Goal: Use online tool/utility: Utilize a website feature to perform a specific function

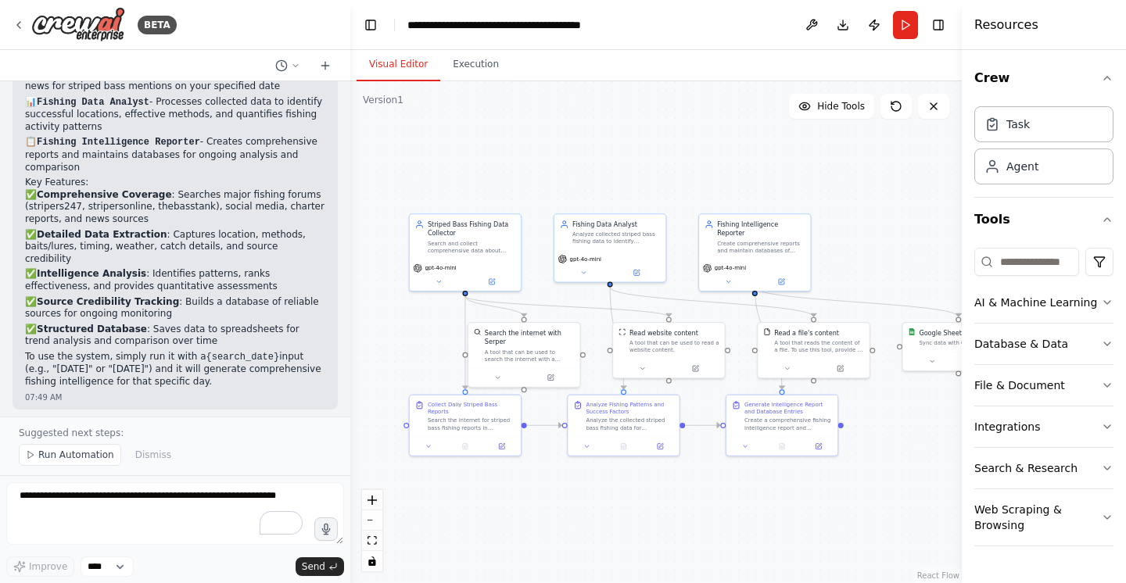
scroll to position [1195, 0]
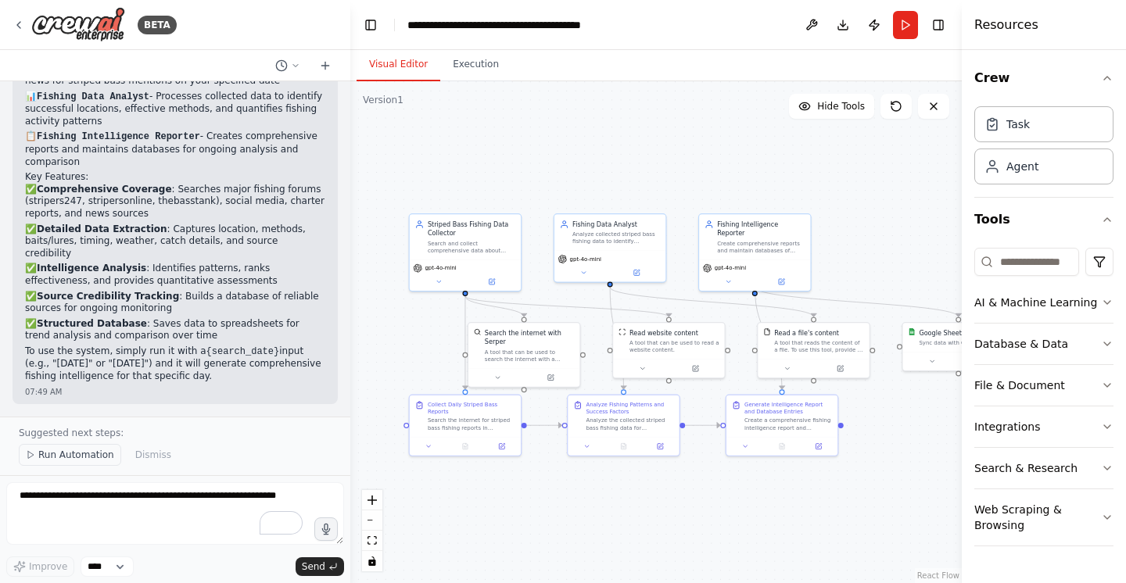
click at [76, 458] on span "Run Automation" at bounding box center [76, 455] width 76 height 13
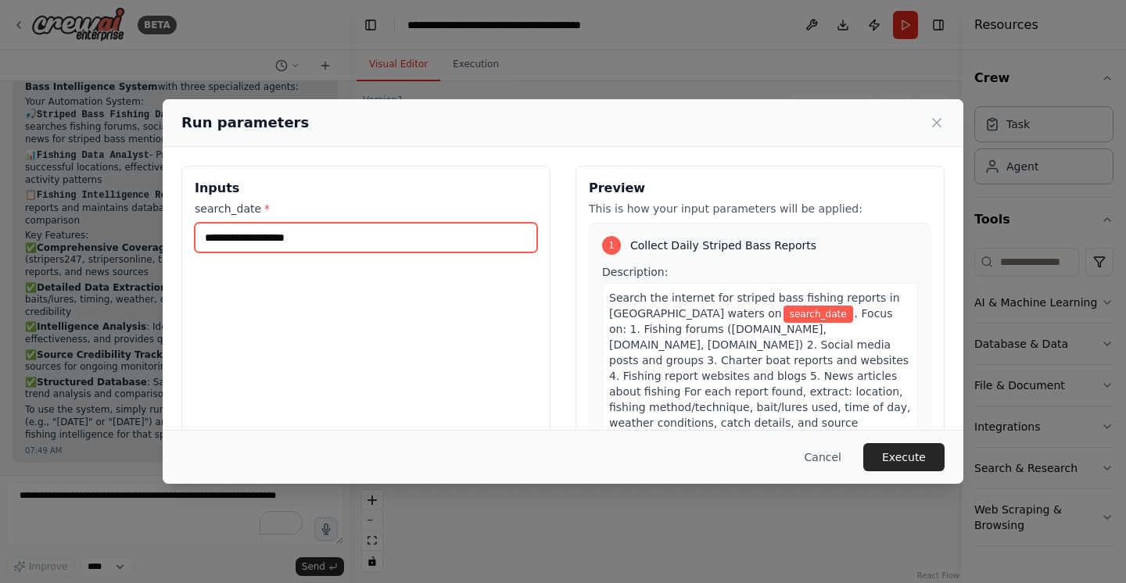
click at [275, 244] on input "search_date *" at bounding box center [366, 238] width 343 height 30
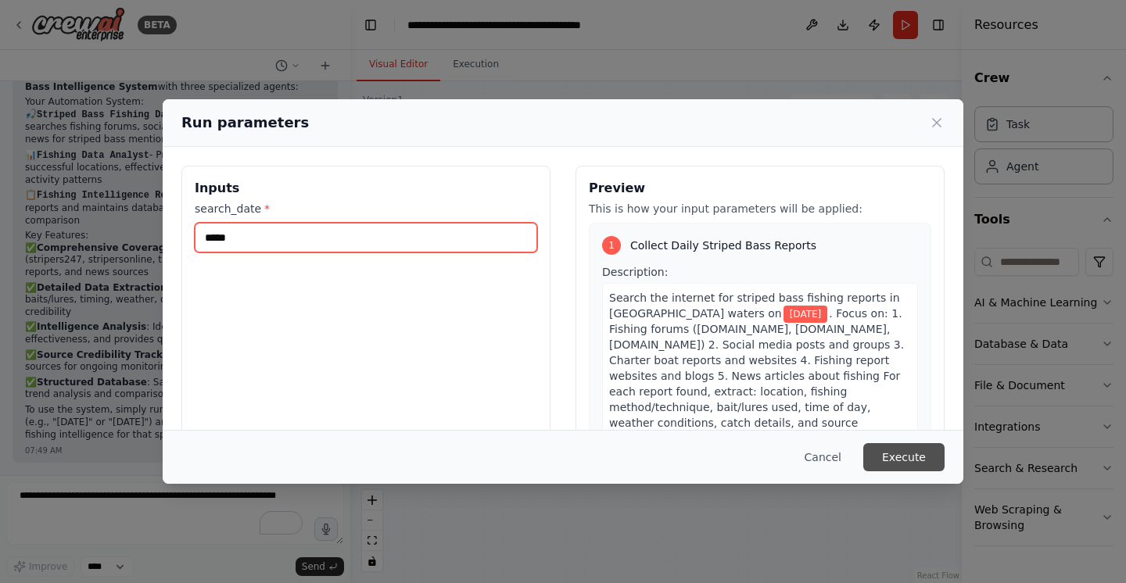
type input "*****"
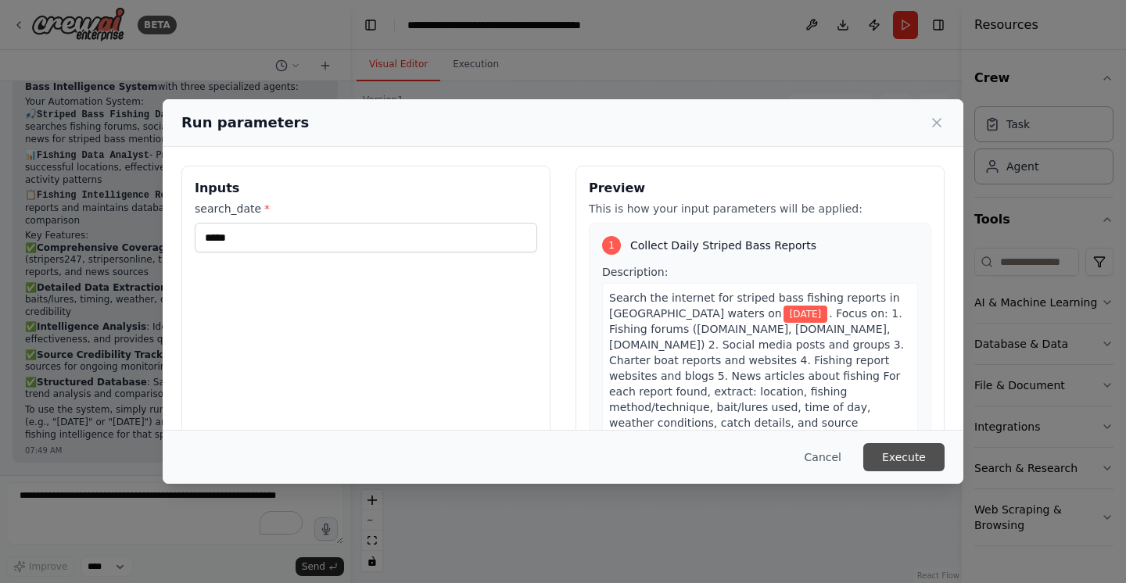
click at [913, 452] on button "Execute" at bounding box center [903, 457] width 81 height 28
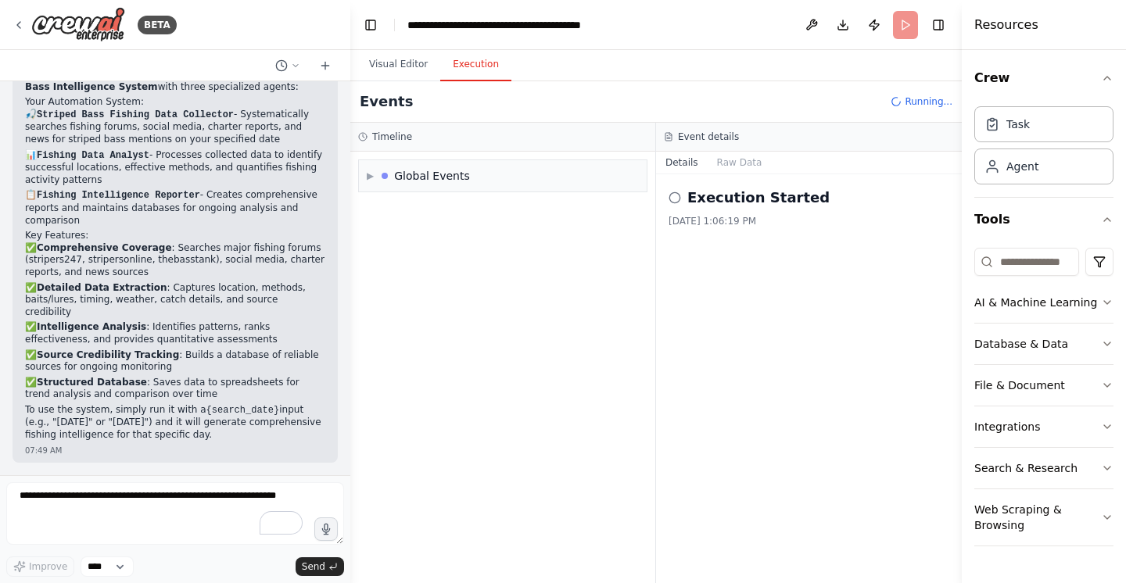
click at [469, 65] on button "Execution" at bounding box center [475, 64] width 71 height 33
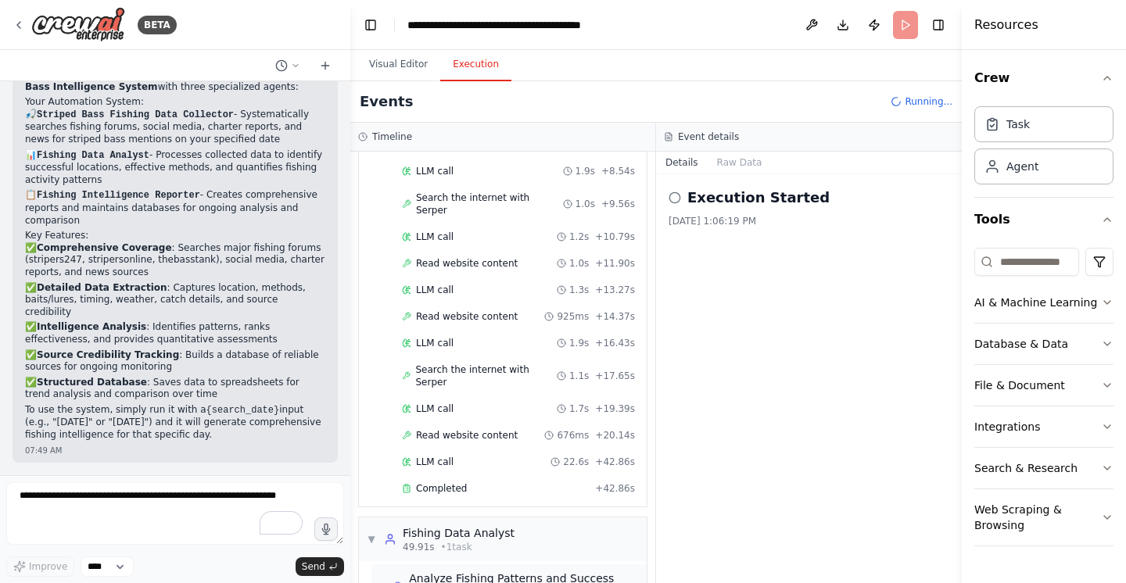
scroll to position [289, 0]
click at [447, 483] on span "Completed" at bounding box center [441, 489] width 51 height 13
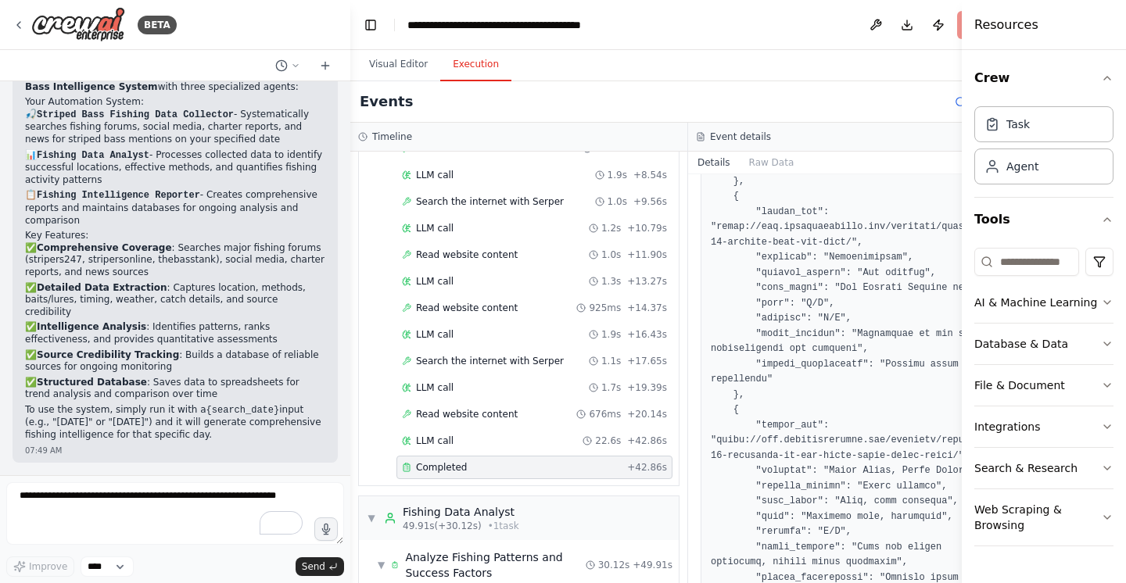
scroll to position [336, 0]
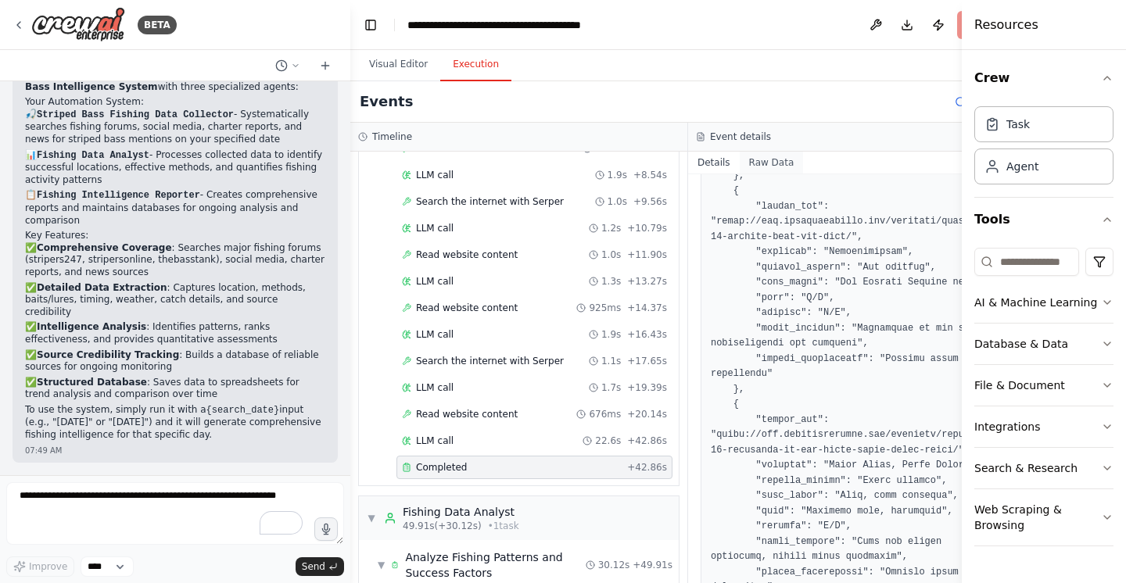
click at [752, 160] on button "Raw Data" at bounding box center [772, 163] width 64 height 22
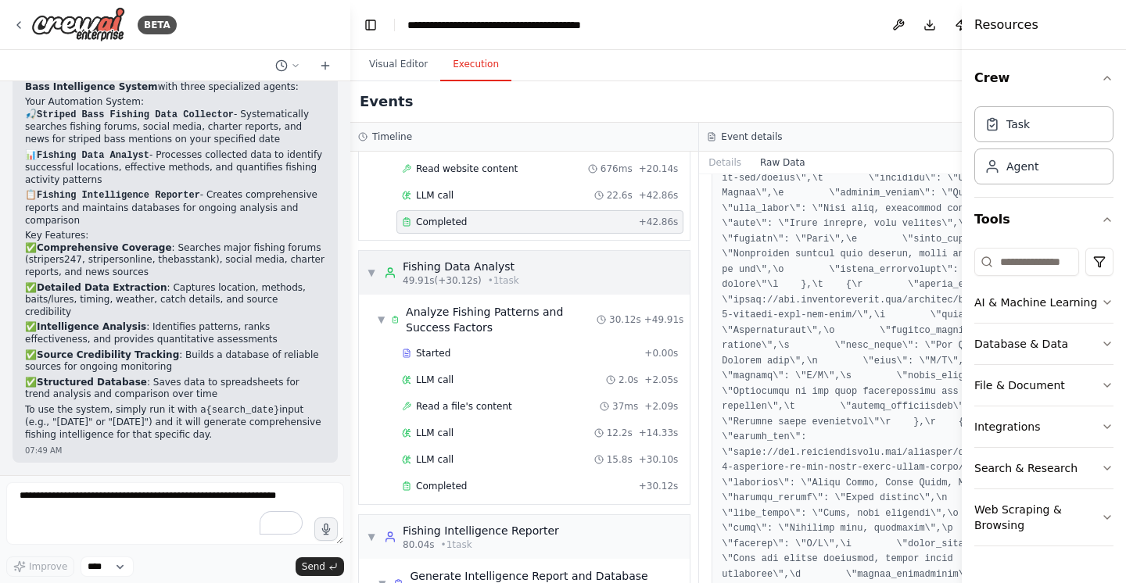
scroll to position [516, 0]
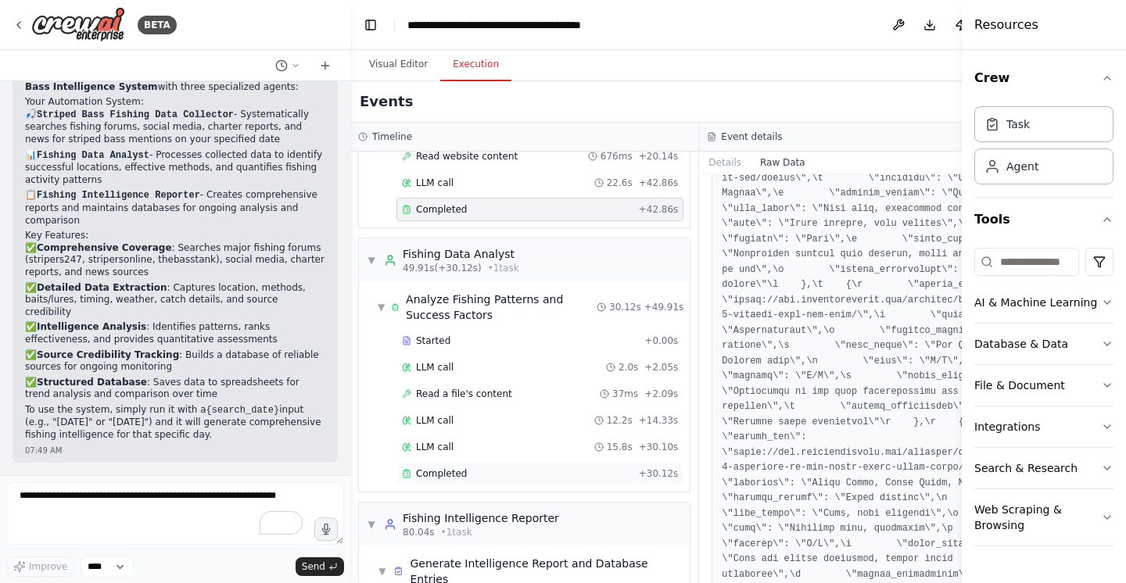
click at [464, 470] on span "Completed" at bounding box center [441, 474] width 51 height 13
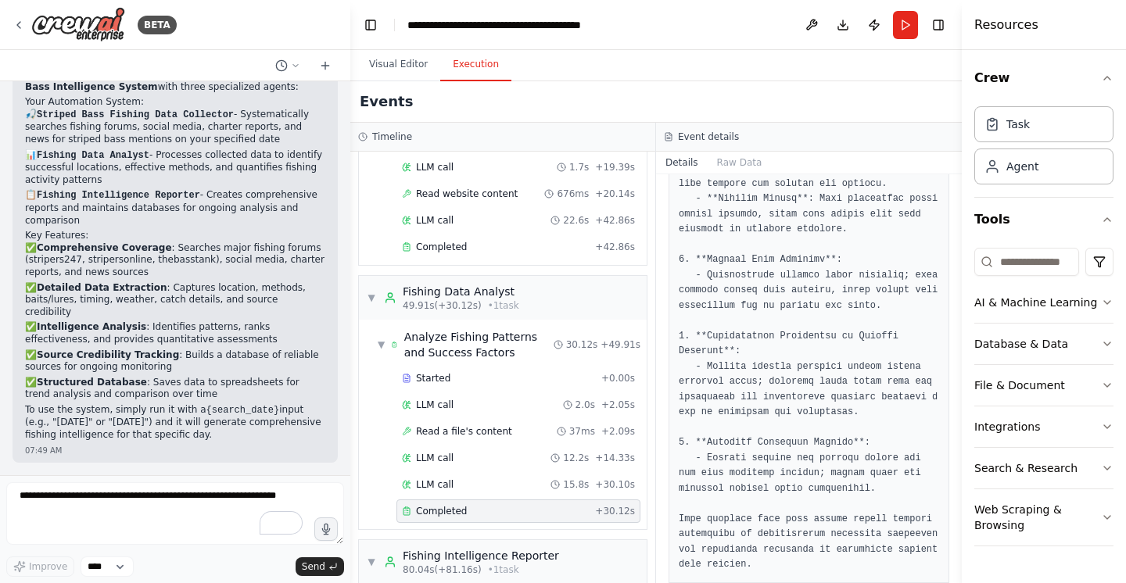
scroll to position [627, 0]
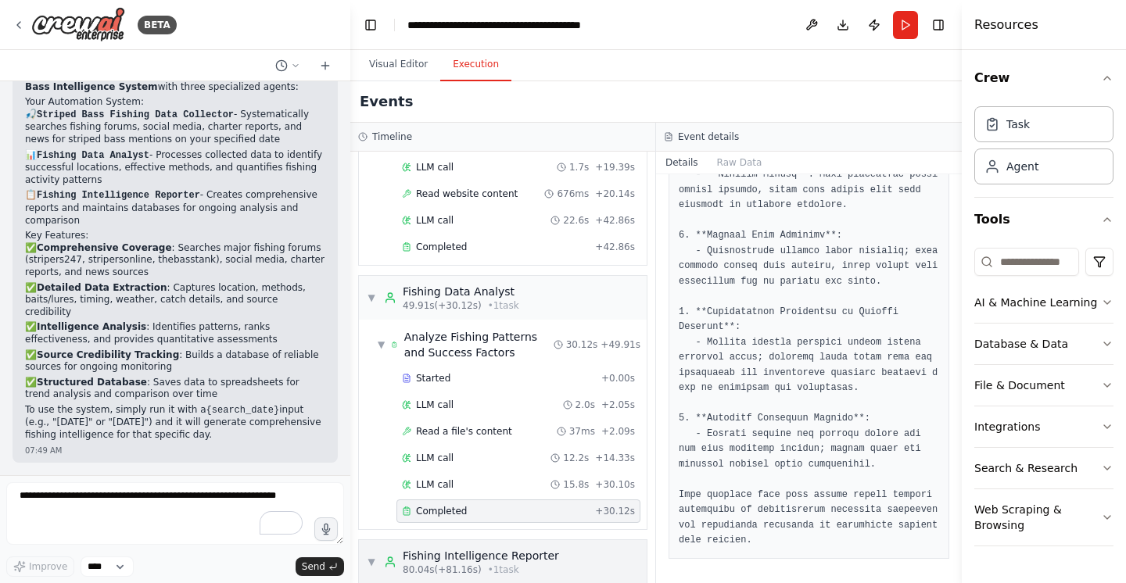
click at [578, 540] on div "▼ Fishing Intelligence Reporter 80.04s (+81.16s) • 1 task" at bounding box center [503, 562] width 288 height 44
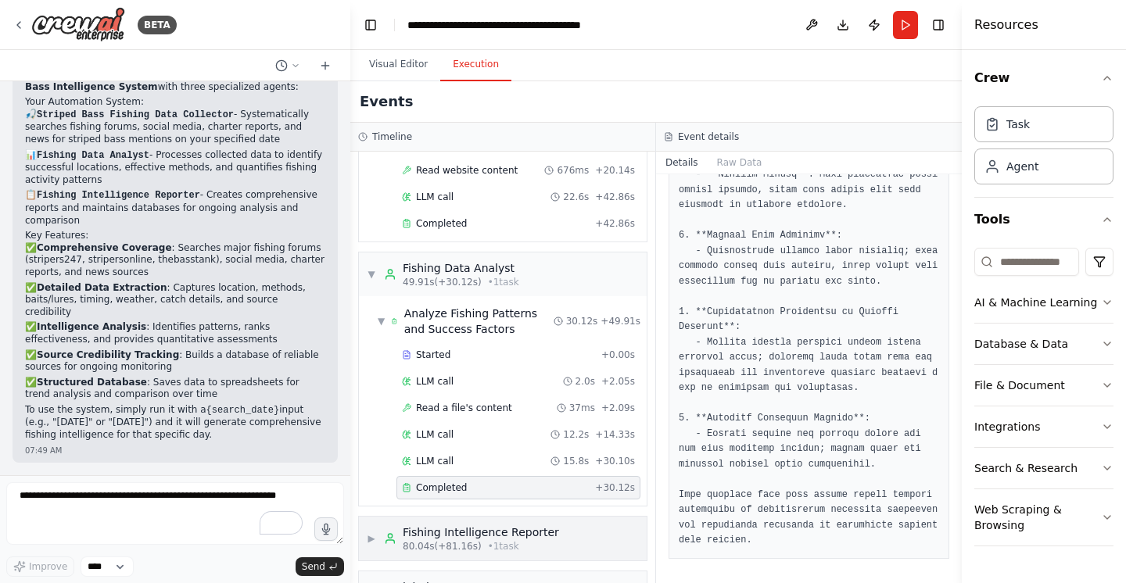
click at [374, 533] on span "▶" at bounding box center [371, 539] width 9 height 13
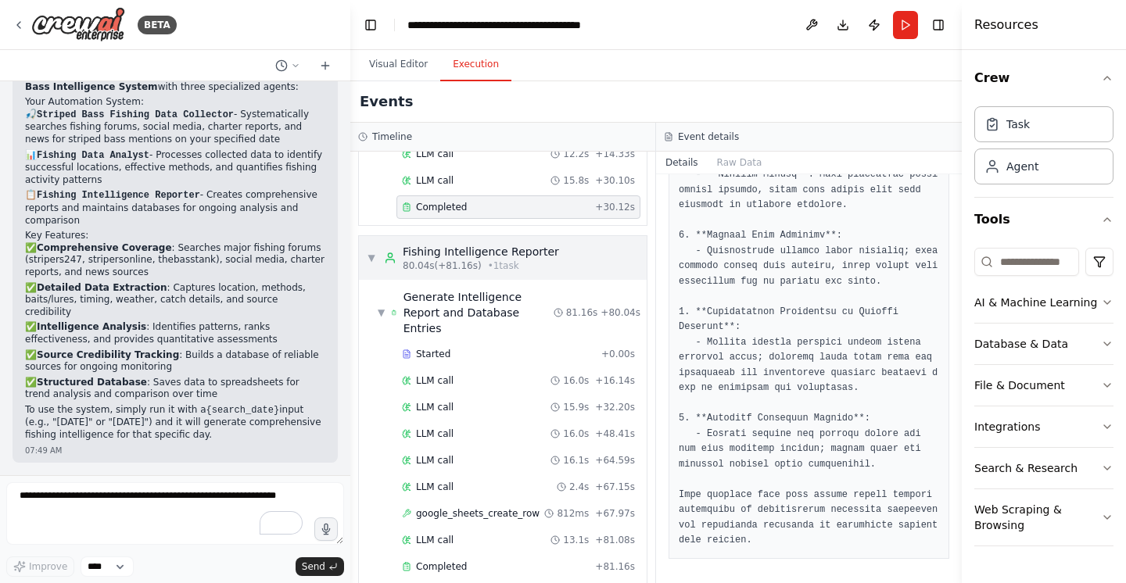
scroll to position [845, 0]
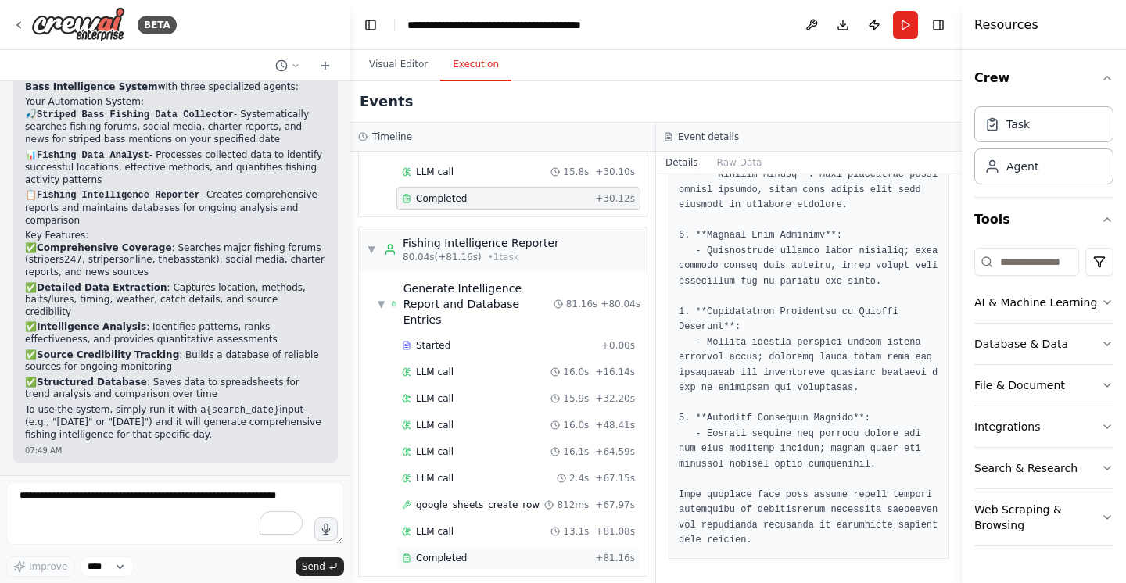
click at [447, 552] on span "Completed" at bounding box center [441, 558] width 51 height 13
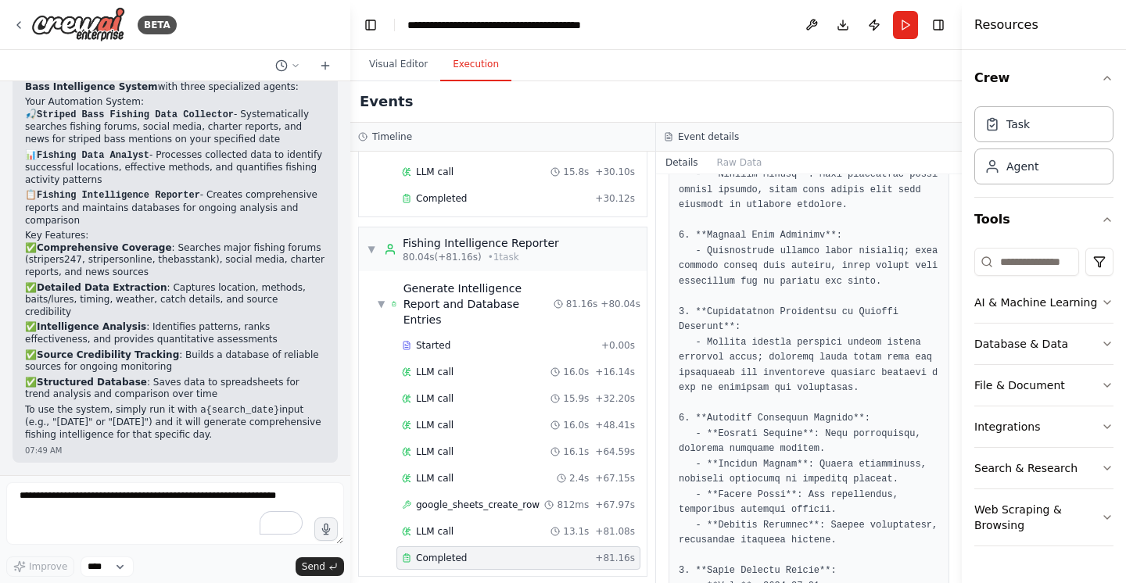
click at [756, 479] on pre at bounding box center [809, 495] width 260 height 1693
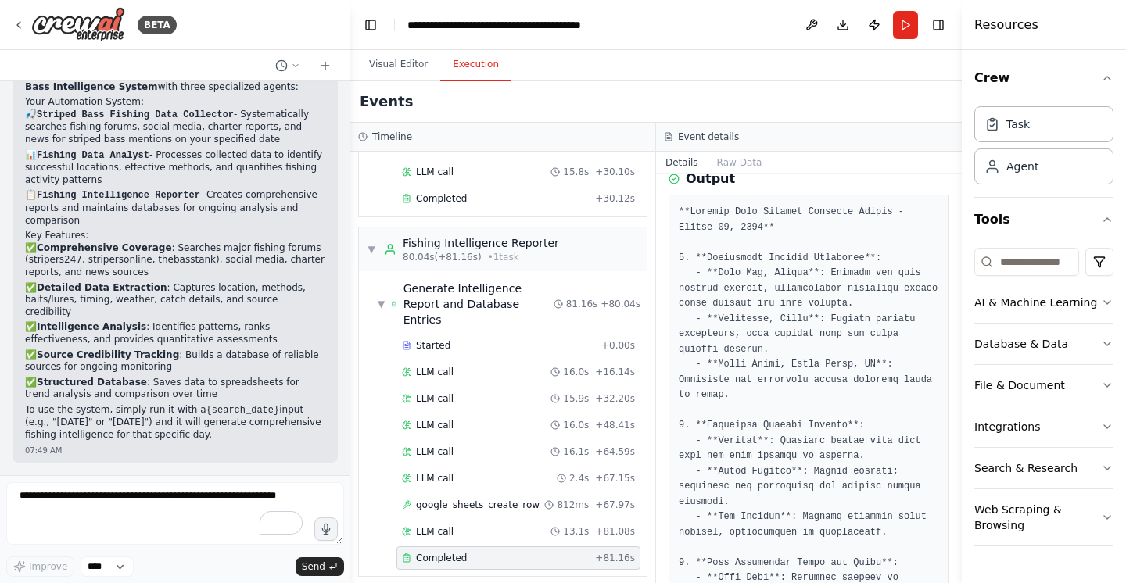
scroll to position [0, 0]
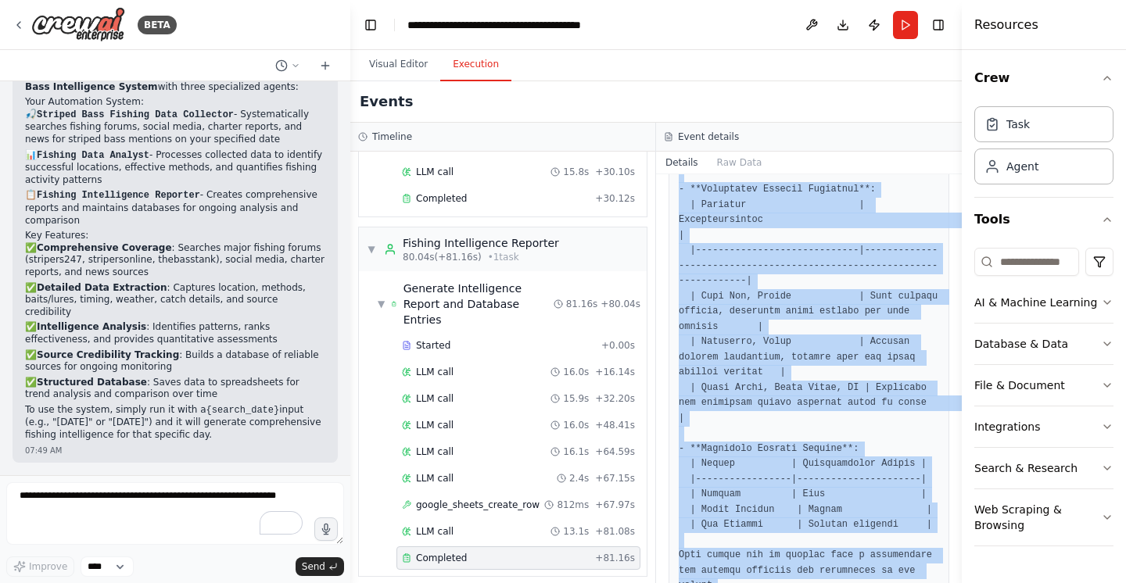
scroll to position [1420, 0]
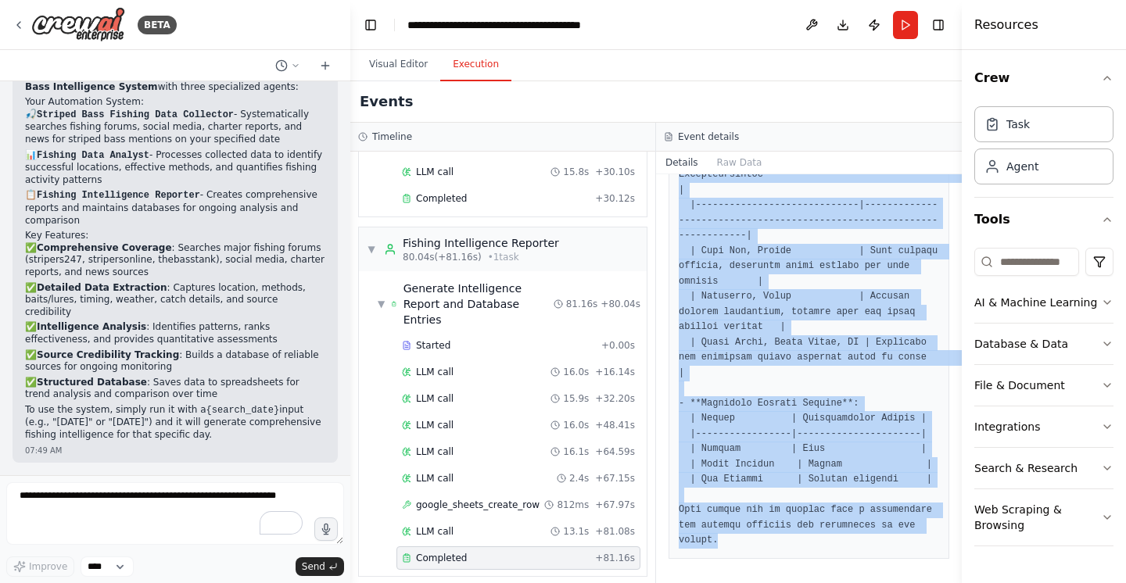
drag, startPoint x: 678, startPoint y: 282, endPoint x: 752, endPoint y: 589, distance: 315.5
click at [752, 583] on html "BETA Want to build a search tool that searches internet and social media sites …" at bounding box center [563, 291] width 1126 height 583
copy pre "**Striped Bass Fishing Analysis Report - [DATE]** 1. **Successful Fishing Locat…"
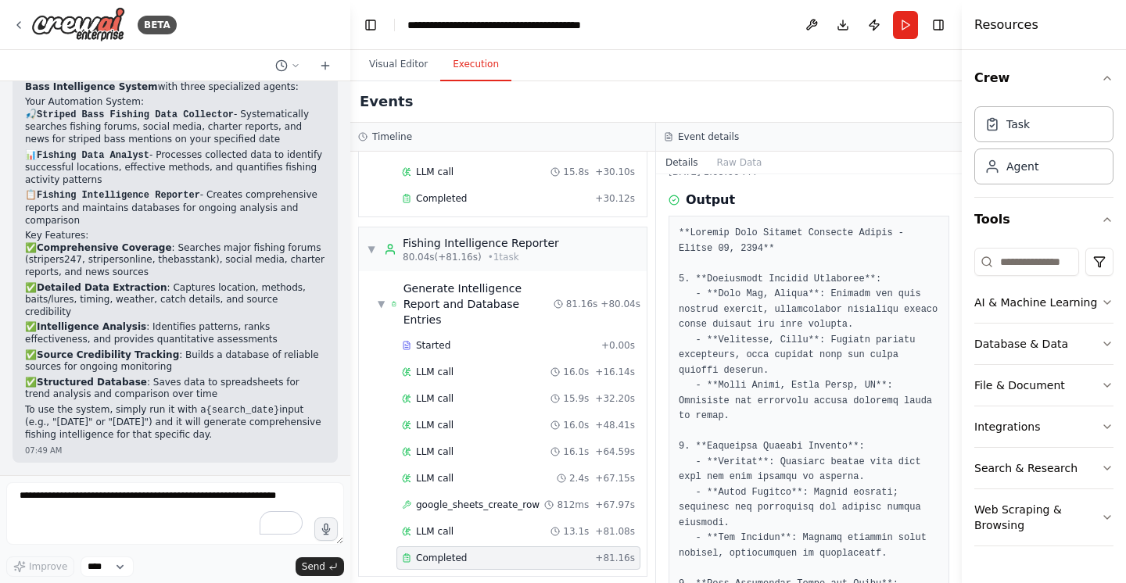
scroll to position [0, 0]
